Goal: Task Accomplishment & Management: Manage account settings

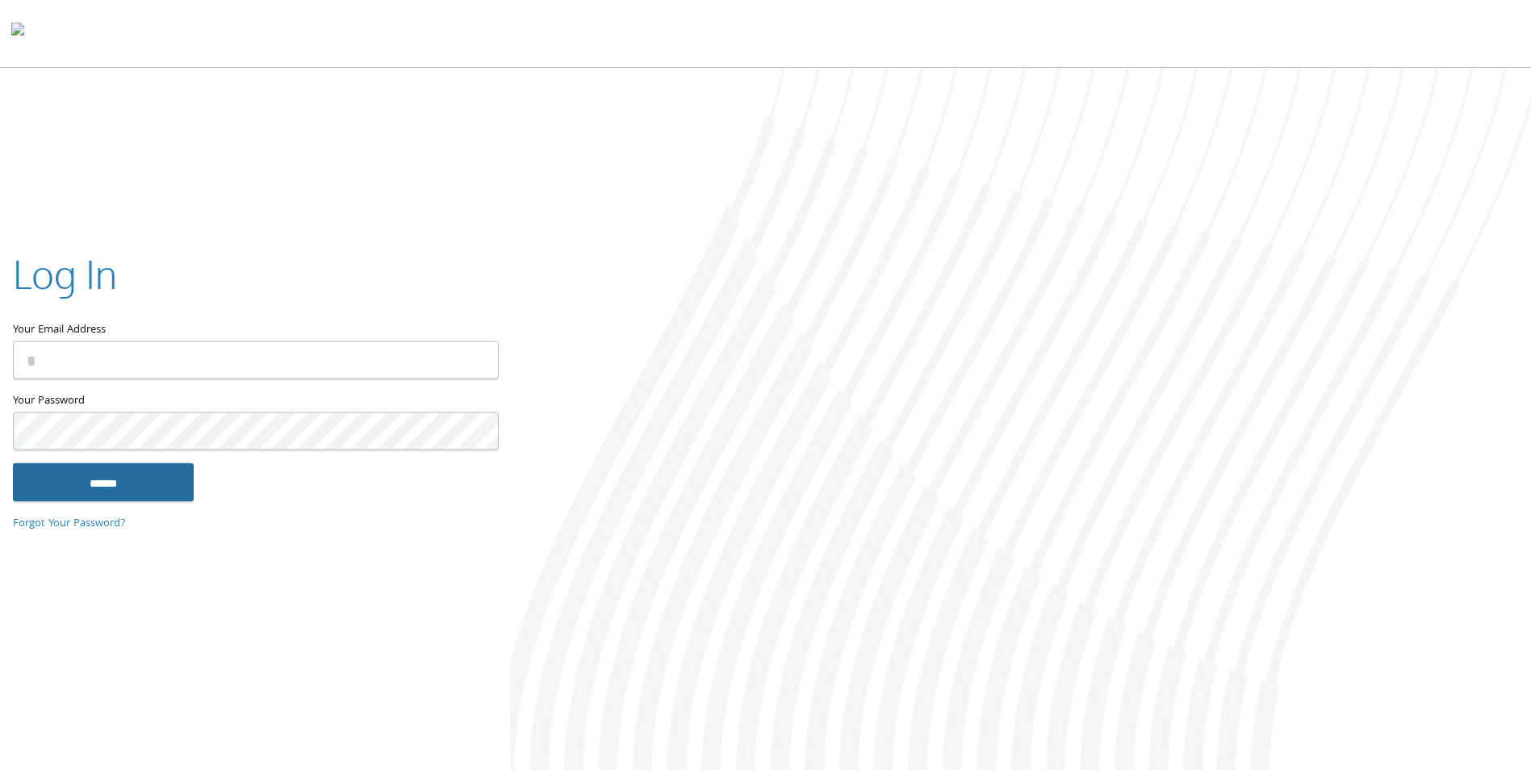
type input "**********"
click at [72, 491] on input "******" at bounding box center [103, 482] width 181 height 39
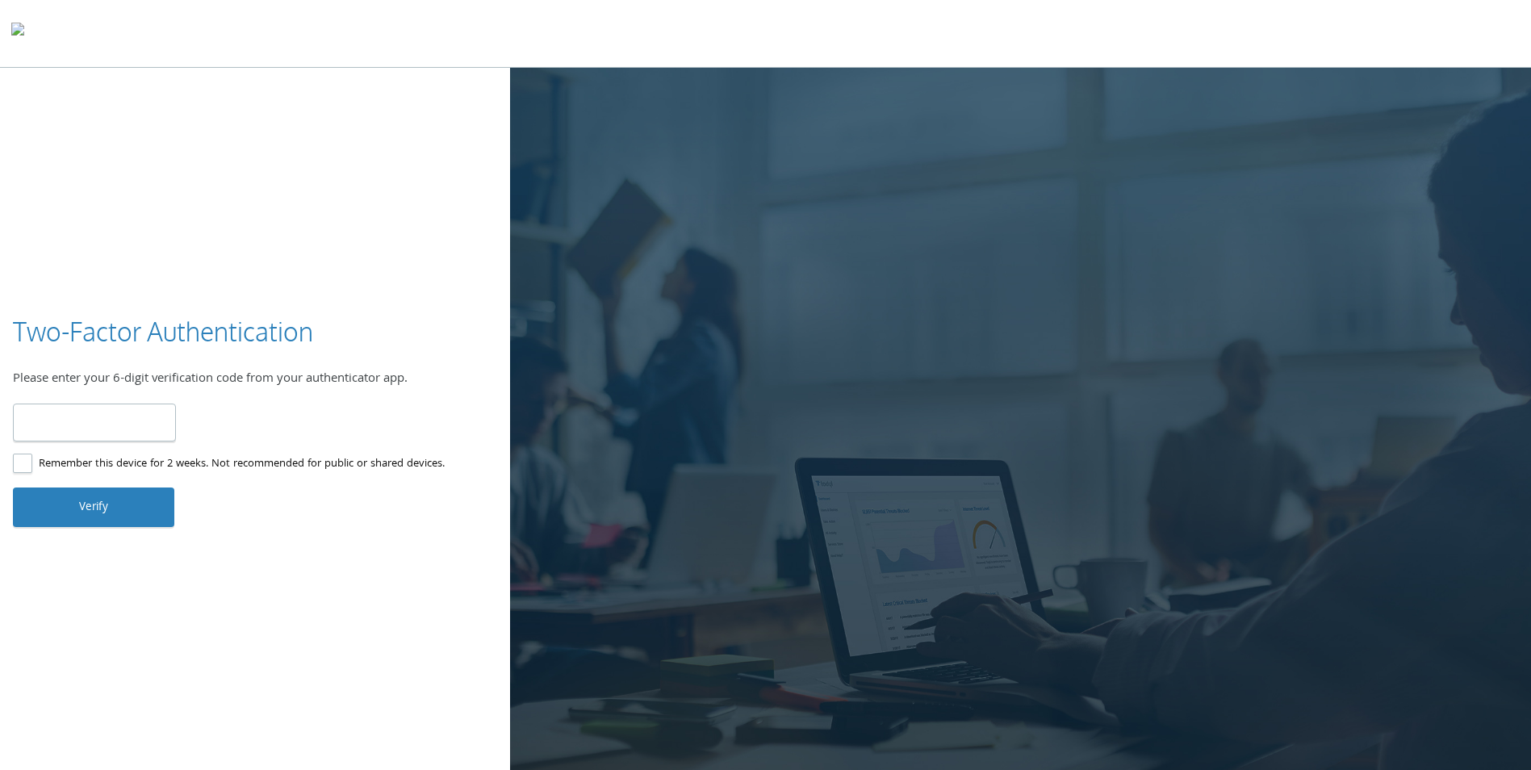
click at [120, 438] on input "number" at bounding box center [94, 423] width 163 height 38
type input "******"
